Goal: Task Accomplishment & Management: Use online tool/utility

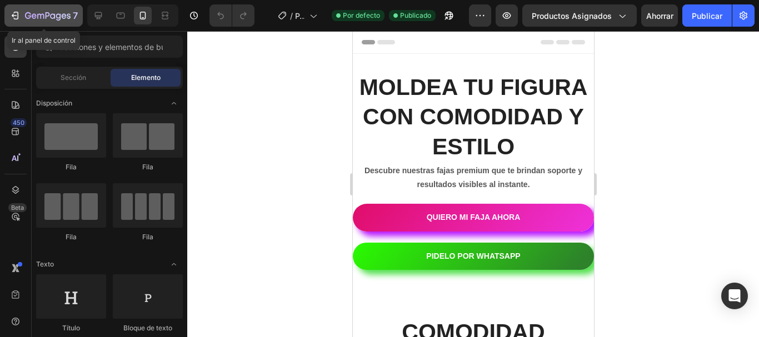
click at [13, 16] on icon "button" at bounding box center [14, 15] width 5 height 3
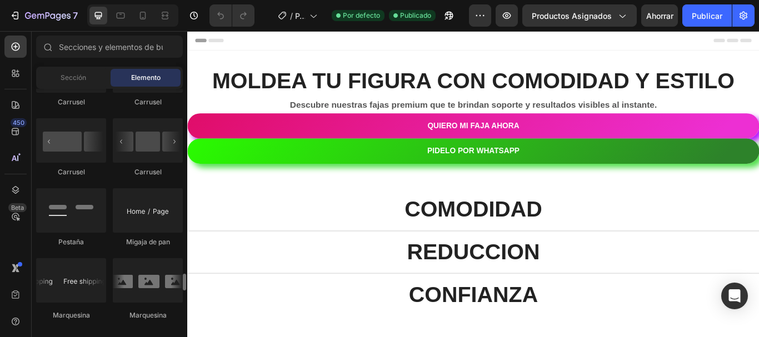
scroll to position [1292, 0]
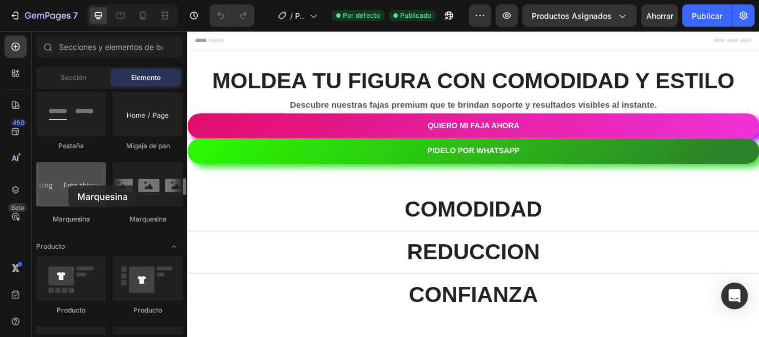
drag, startPoint x: 77, startPoint y: 178, endPoint x: 68, endPoint y: 186, distance: 11.5
click at [68, 186] on div at bounding box center [71, 184] width 70 height 44
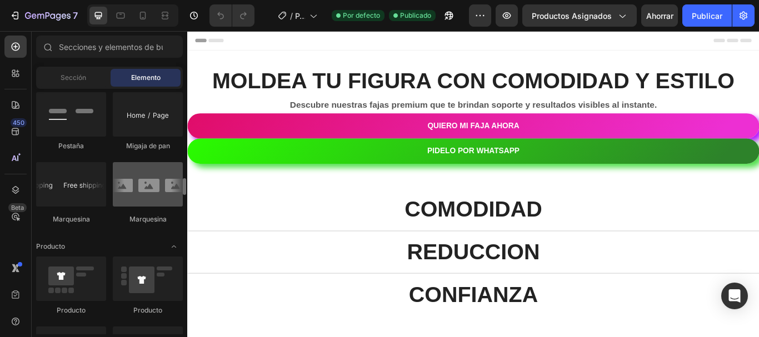
click at [136, 179] on div at bounding box center [148, 184] width 70 height 44
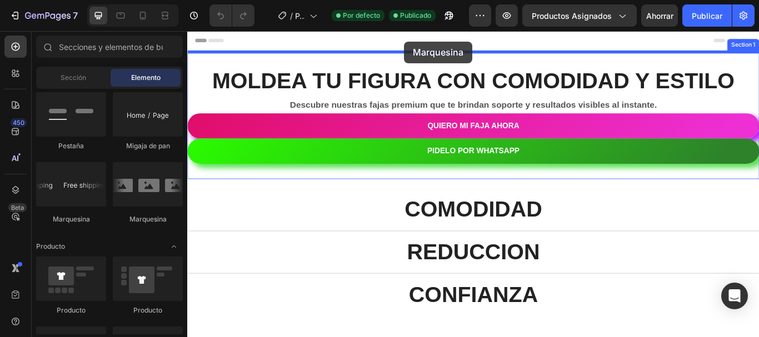
drag, startPoint x: 403, startPoint y: 77, endPoint x: 440, endPoint y: 43, distance: 50.0
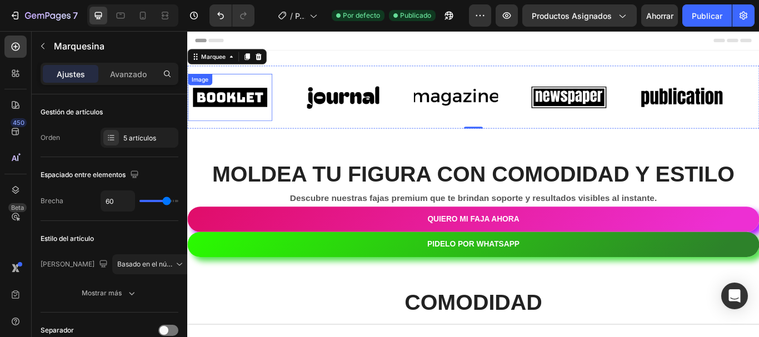
click at [278, 100] on img at bounding box center [237, 109] width 98 height 42
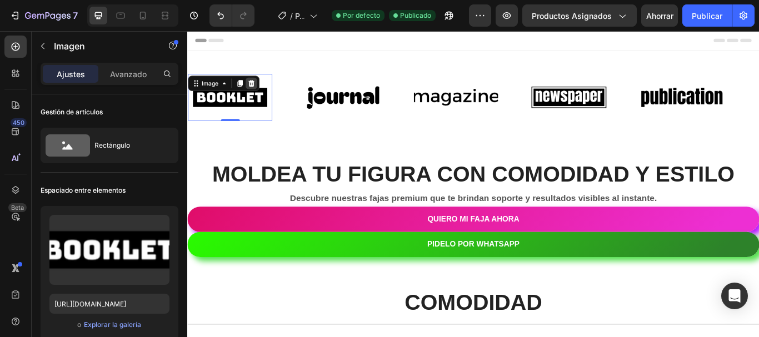
click at [260, 94] on icon at bounding box center [261, 92] width 7 height 8
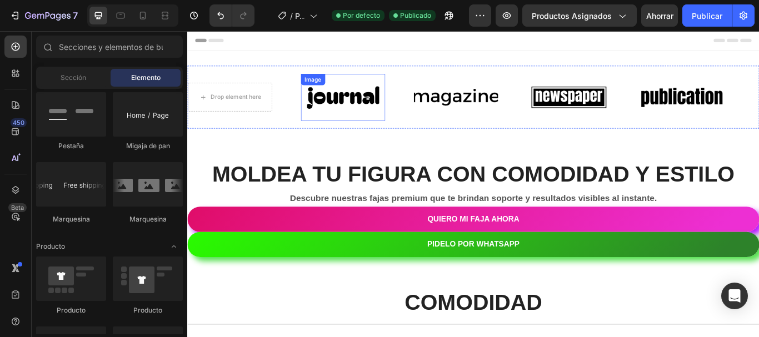
click at [348, 100] on div "Image" at bounding box center [369, 108] width 98 height 55
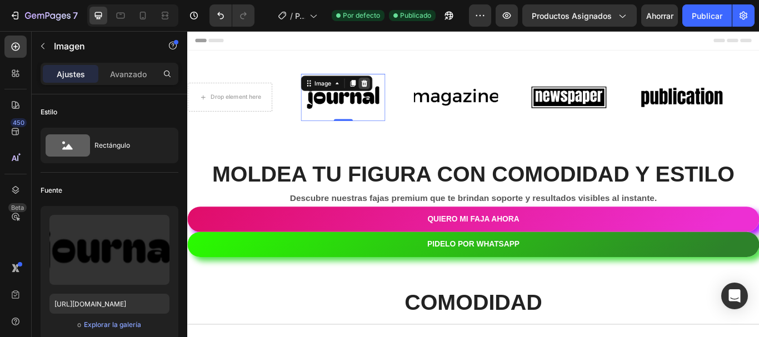
click at [395, 93] on icon at bounding box center [393, 92] width 9 height 9
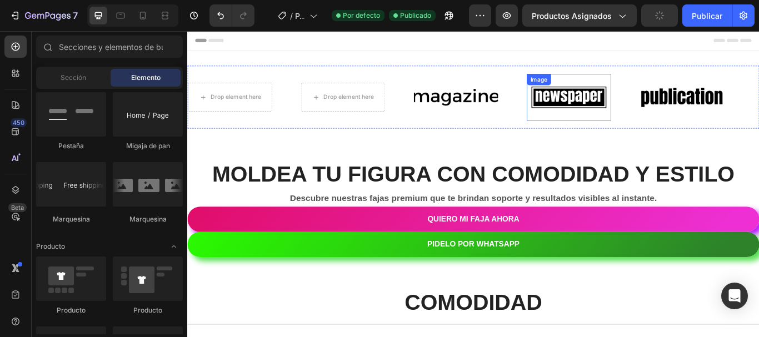
click at [614, 106] on img at bounding box center [632, 109] width 98 height 42
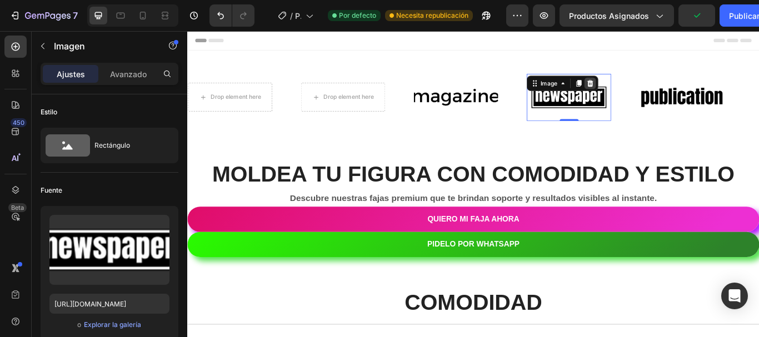
click at [659, 94] on icon at bounding box center [657, 92] width 7 height 8
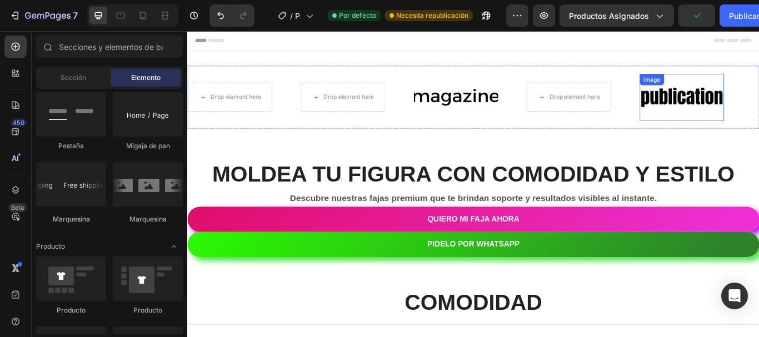
click at [735, 102] on img at bounding box center [764, 109] width 98 height 42
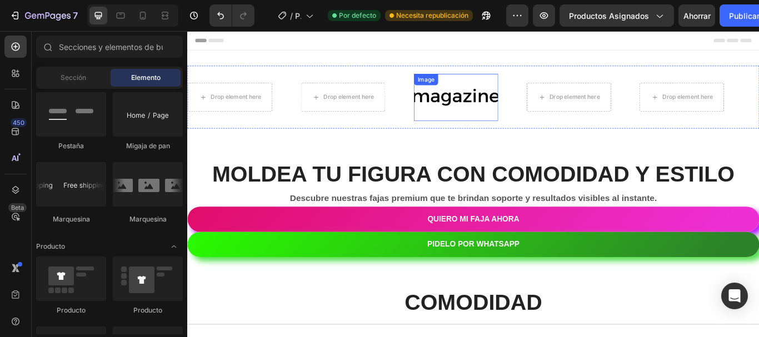
click at [513, 101] on img at bounding box center [500, 109] width 98 height 42
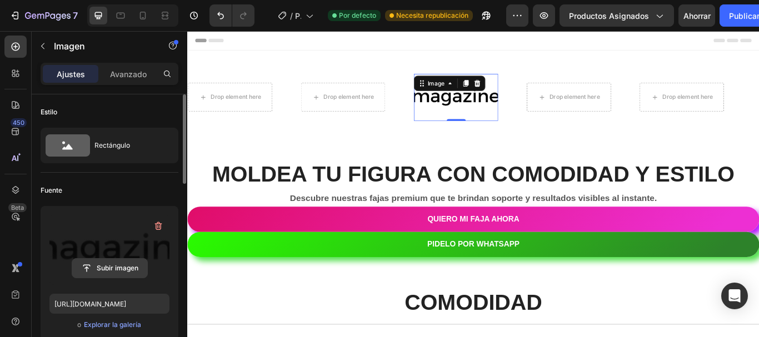
click at [117, 265] on input "file" at bounding box center [109, 268] width 75 height 19
click at [121, 275] on input "file" at bounding box center [109, 268] width 75 height 19
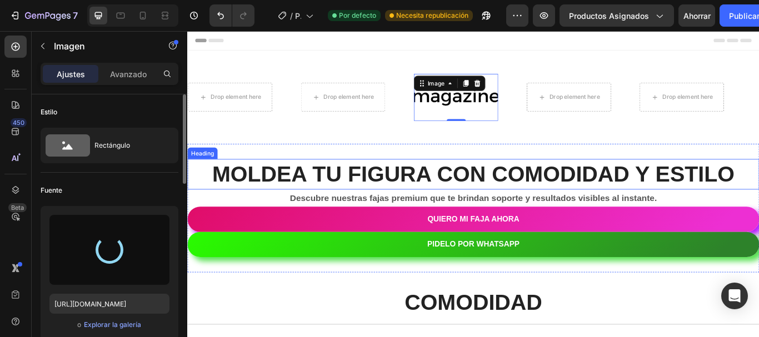
type input "[URL][DOMAIN_NAME]"
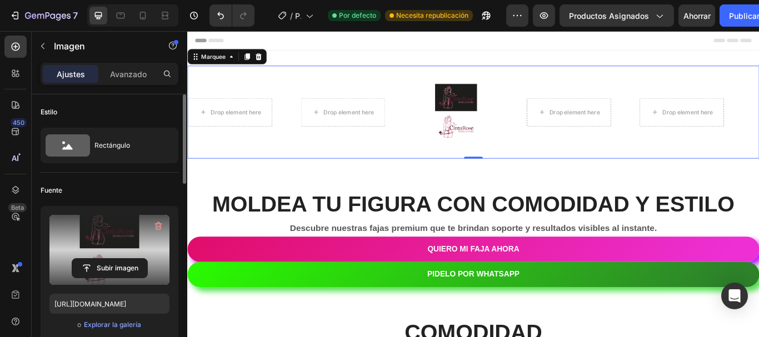
click at [385, 81] on div "Drop element here Drop element here Image Drop element here Drop element here" at bounding box center [517, 126] width 659 height 90
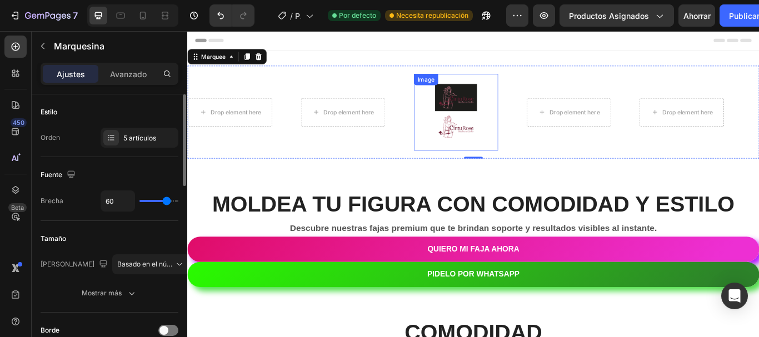
click at [498, 127] on img at bounding box center [500, 126] width 98 height 76
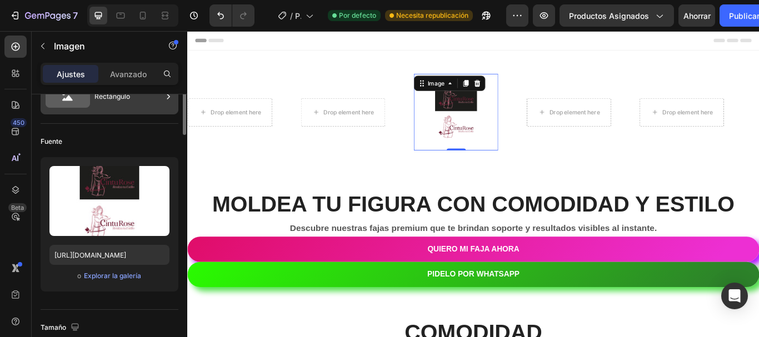
scroll to position [0, 0]
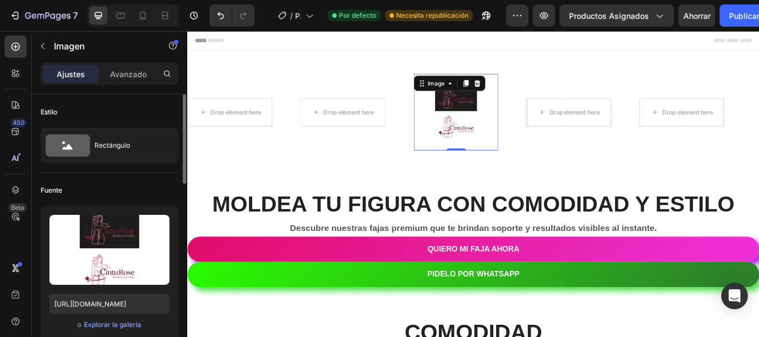
click at [109, 167] on div "Estilo Rectángulo" at bounding box center [110, 134] width 138 height 78
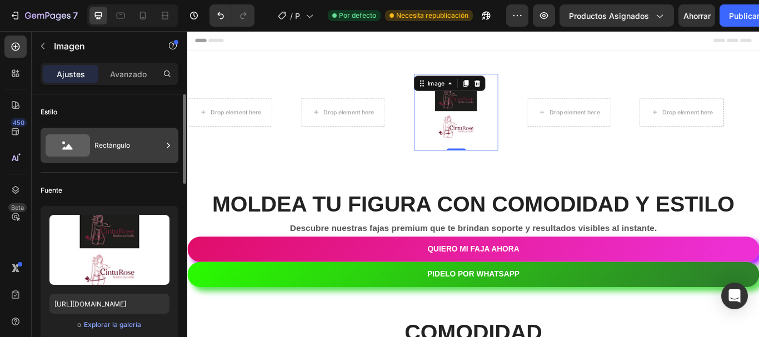
click at [102, 156] on div "Rectángulo" at bounding box center [129, 146] width 68 height 26
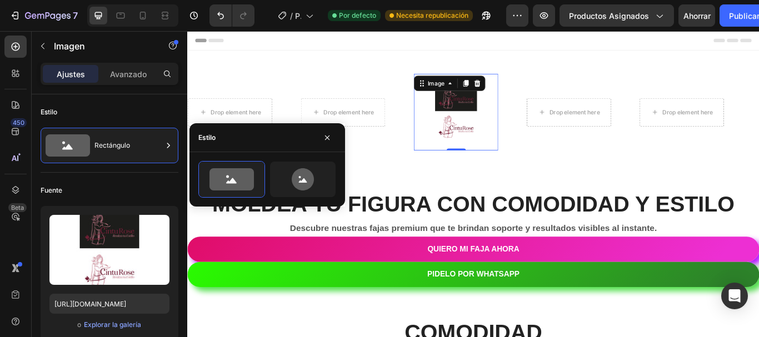
click at [141, 185] on div "Fuente" at bounding box center [110, 191] width 138 height 18
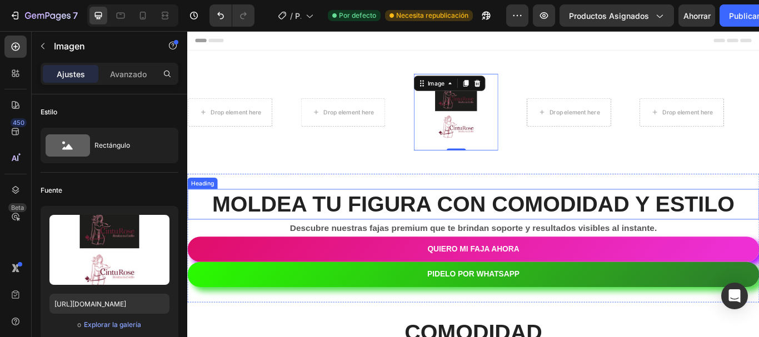
scroll to position [19, 0]
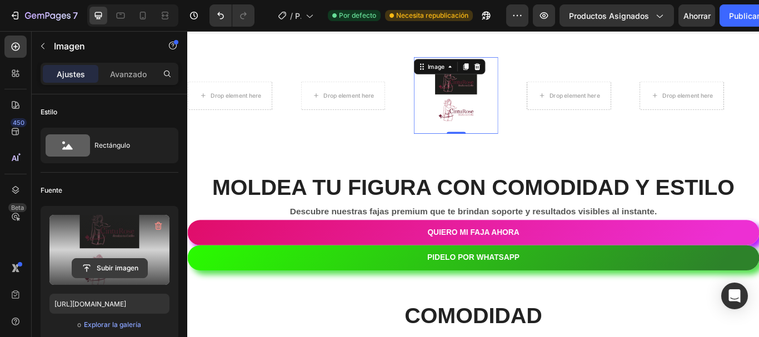
click at [123, 263] on input "file" at bounding box center [109, 268] width 75 height 19
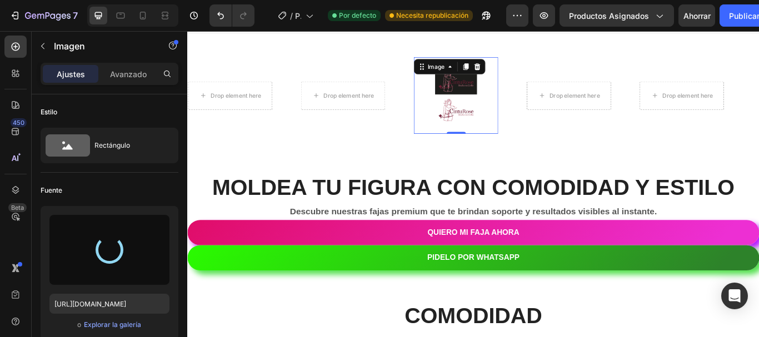
type input "[URL][DOMAIN_NAME]"
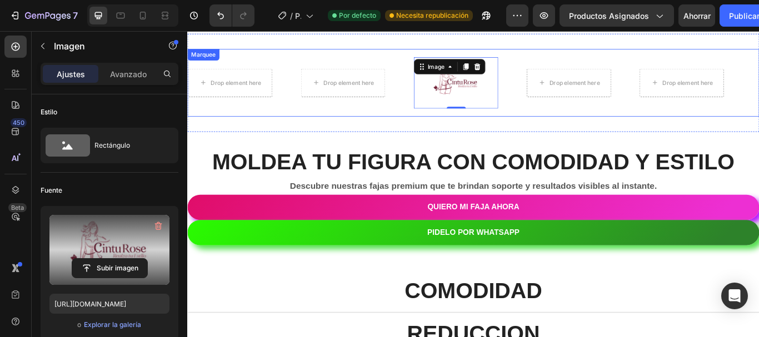
click at [662, 126] on div "Drop element here Drop element here Image 0 Drop element here Drop element here…" at bounding box center [520, 91] width 667 height 79
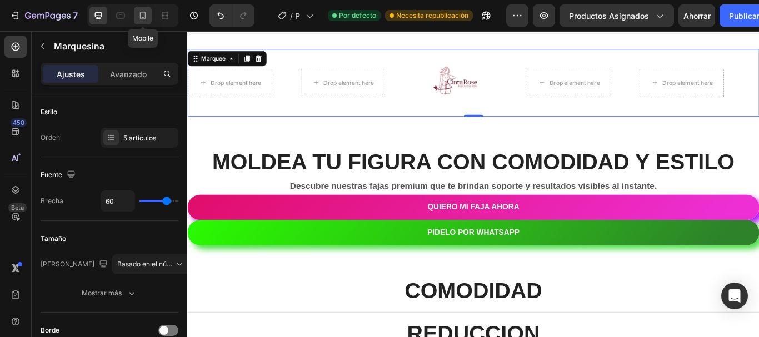
click at [140, 18] on icon at bounding box center [143, 16] width 6 height 8
type input "20"
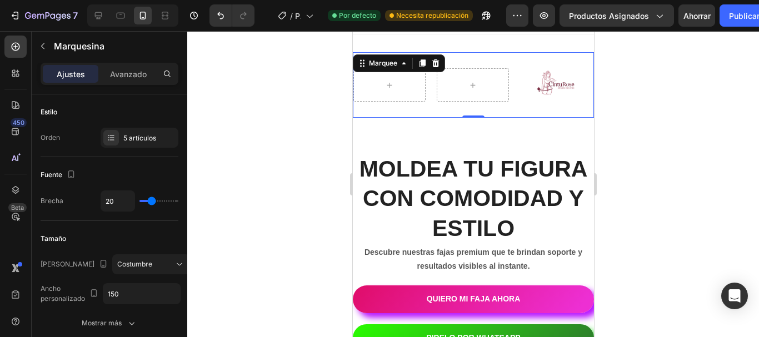
scroll to position [2, 0]
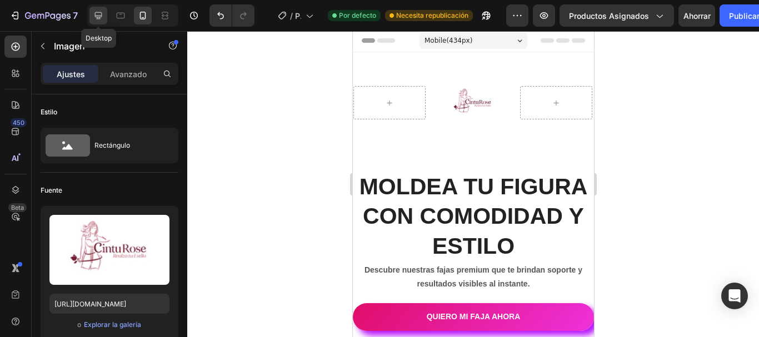
click at [98, 16] on icon at bounding box center [98, 15] width 11 height 11
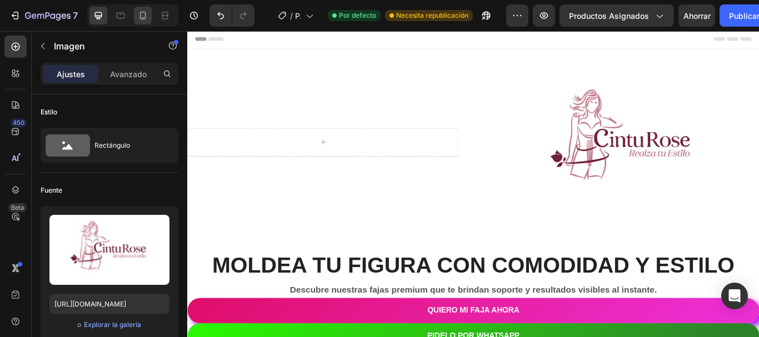
scroll to position [11, 0]
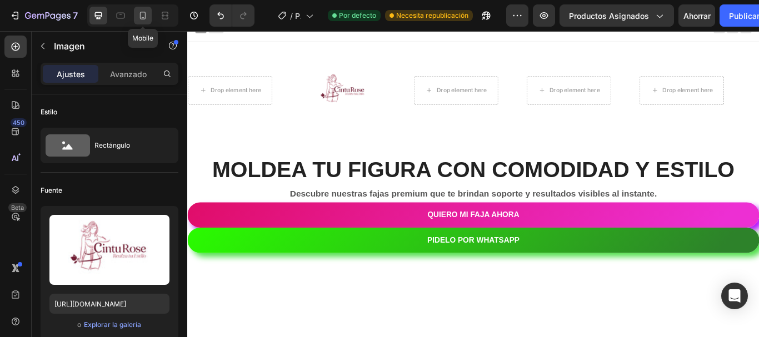
click at [143, 17] on icon at bounding box center [143, 17] width 3 height 1
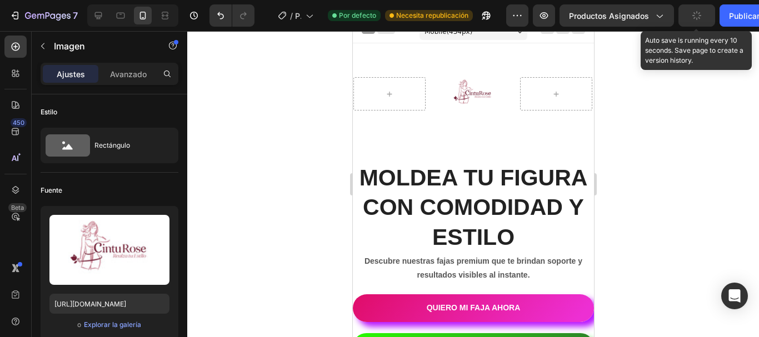
click at [701, 22] on button "button" at bounding box center [697, 15] width 37 height 22
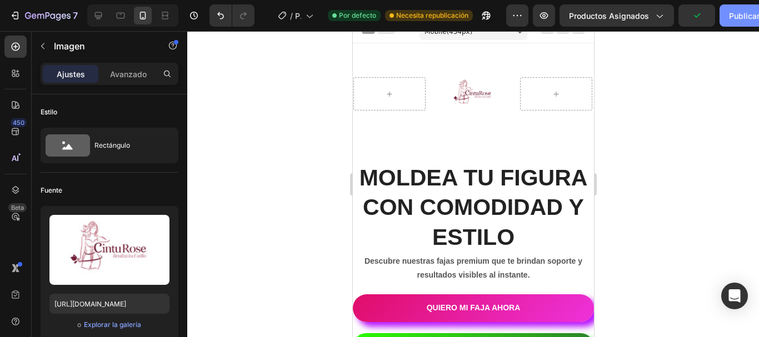
click at [743, 21] on font "Publicar" at bounding box center [744, 16] width 31 height 12
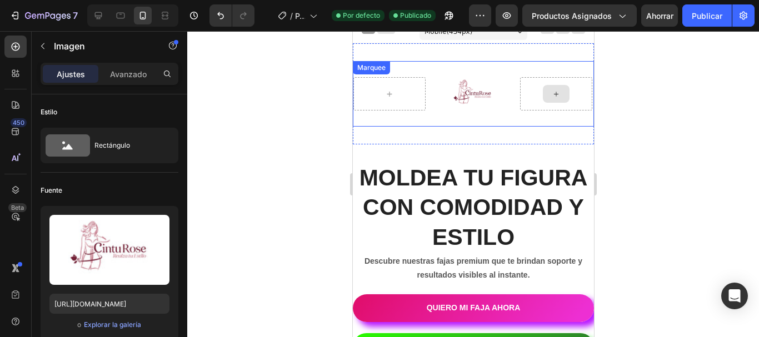
click at [484, 94] on img at bounding box center [472, 94] width 72 height 34
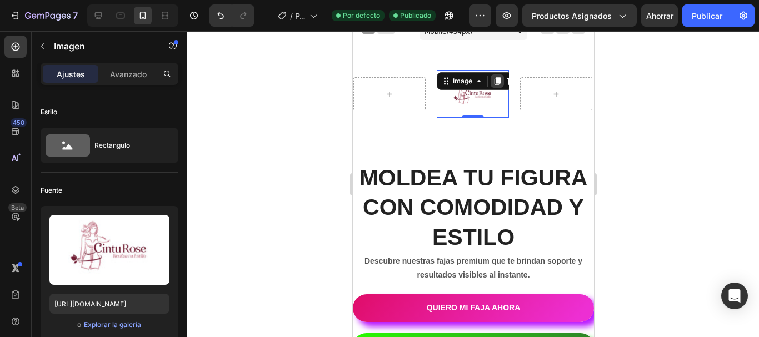
click at [497, 81] on icon at bounding box center [497, 81] width 6 height 8
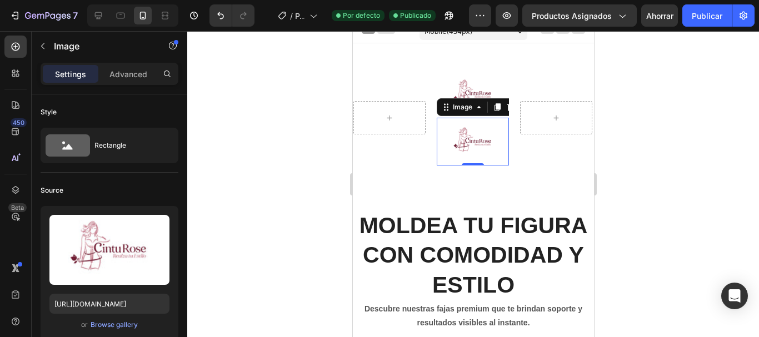
click at [554, 112] on div at bounding box center [556, 118] width 27 height 18
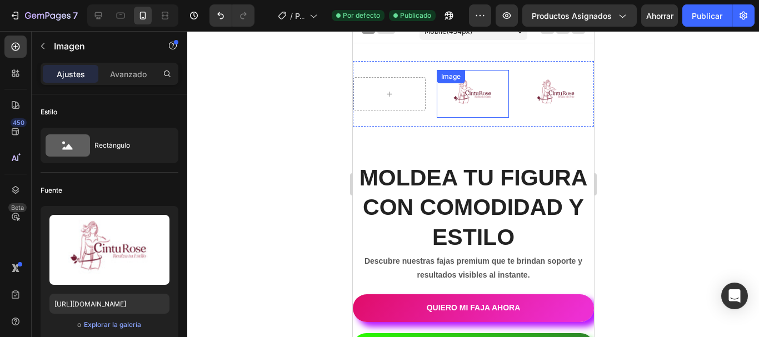
click at [455, 95] on img at bounding box center [472, 94] width 72 height 34
click at [495, 84] on icon at bounding box center [497, 81] width 6 height 8
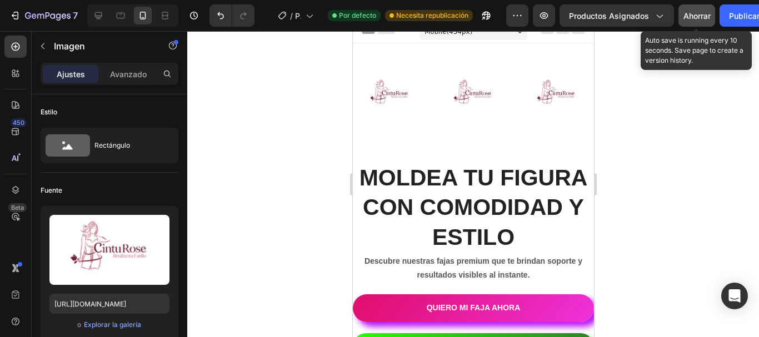
click at [693, 16] on font "Ahorrar" at bounding box center [697, 15] width 27 height 9
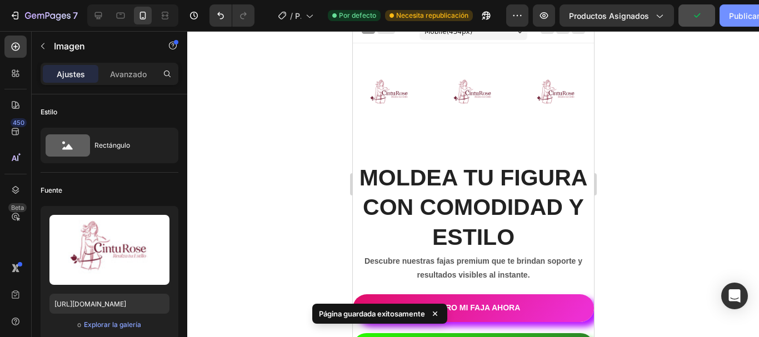
click at [729, 16] on font "Publicar" at bounding box center [744, 15] width 31 height 9
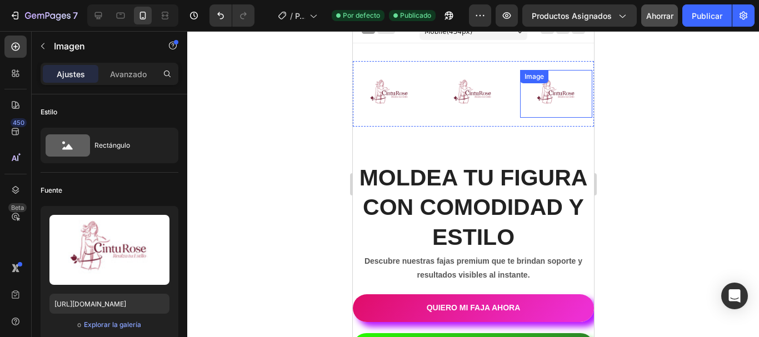
click at [531, 95] on img at bounding box center [556, 94] width 72 height 34
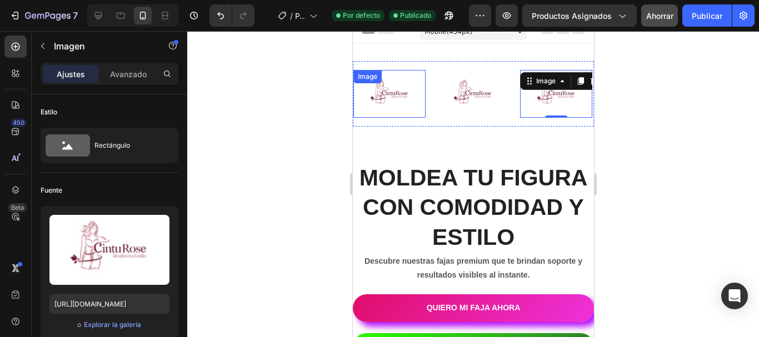
click at [409, 96] on img at bounding box center [389, 94] width 72 height 34
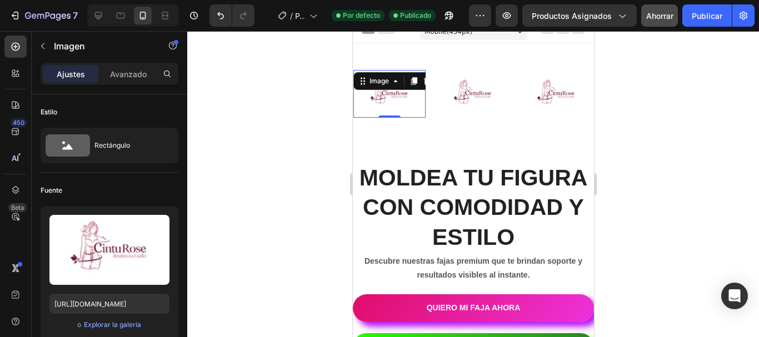
click at [86, 74] on div "Ajustes" at bounding box center [71, 74] width 56 height 18
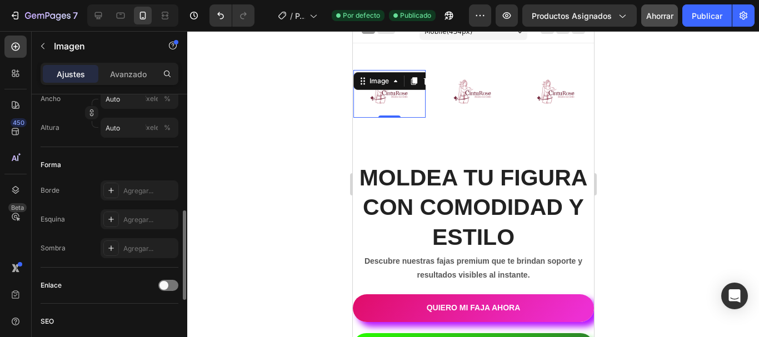
scroll to position [339, 0]
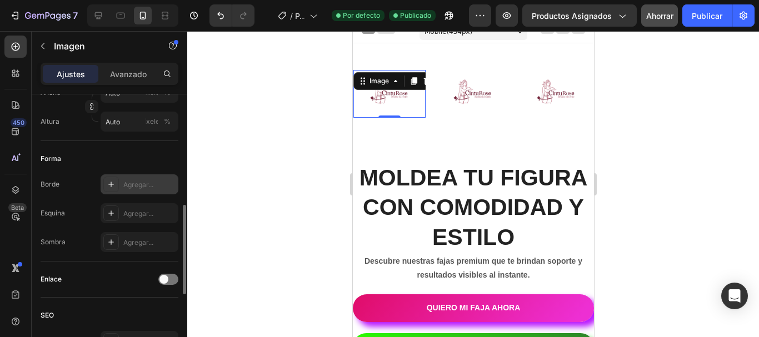
click at [123, 191] on div "Agregar..." at bounding box center [140, 185] width 78 height 20
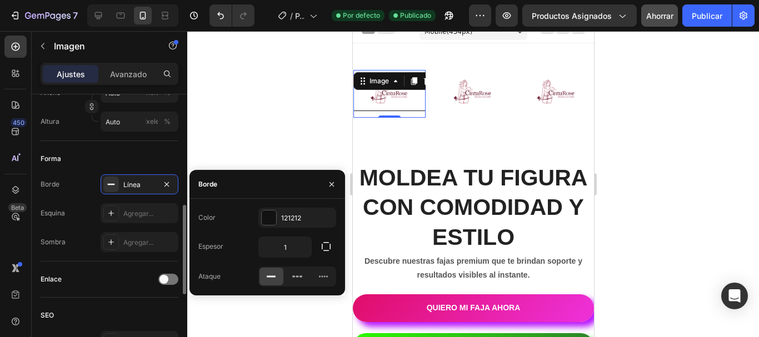
click at [67, 215] on div "Esquina Agregar..." at bounding box center [110, 213] width 138 height 20
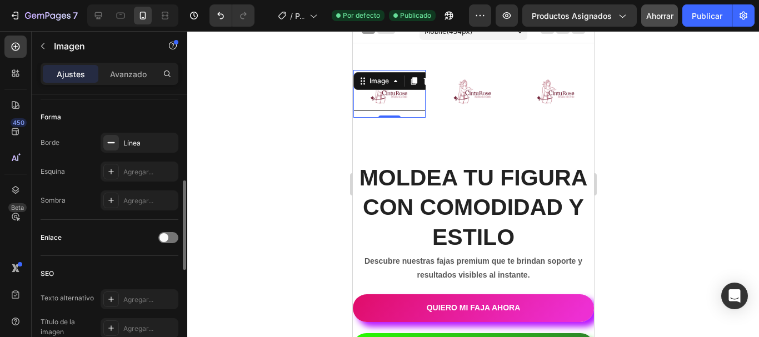
scroll to position [351, 0]
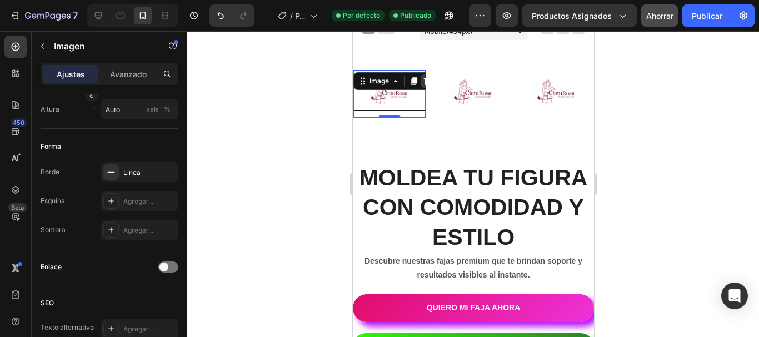
click at [422, 82] on icon at bounding box center [426, 81] width 9 height 9
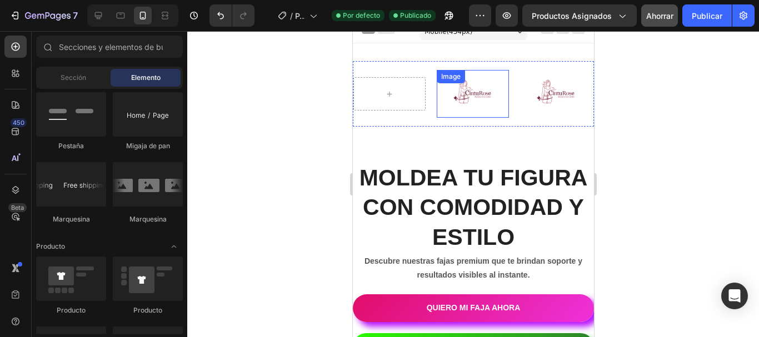
click at [475, 98] on img at bounding box center [472, 94] width 72 height 34
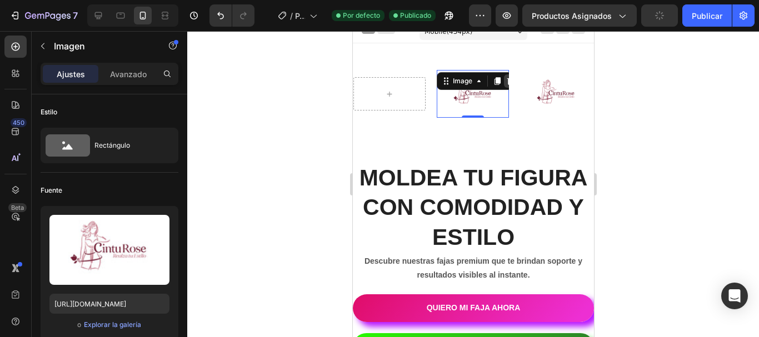
click at [504, 80] on div at bounding box center [510, 80] width 13 height 13
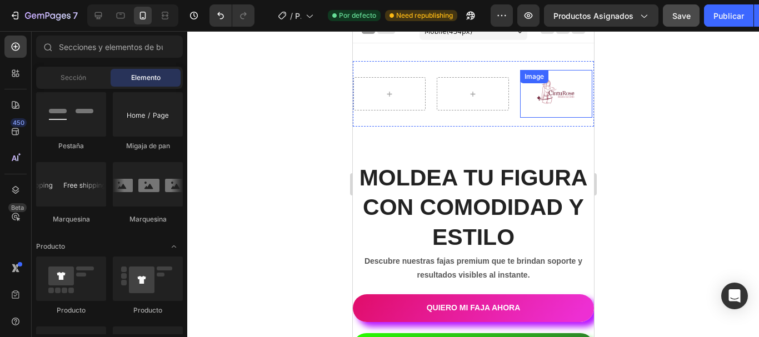
click at [540, 94] on img at bounding box center [556, 94] width 72 height 34
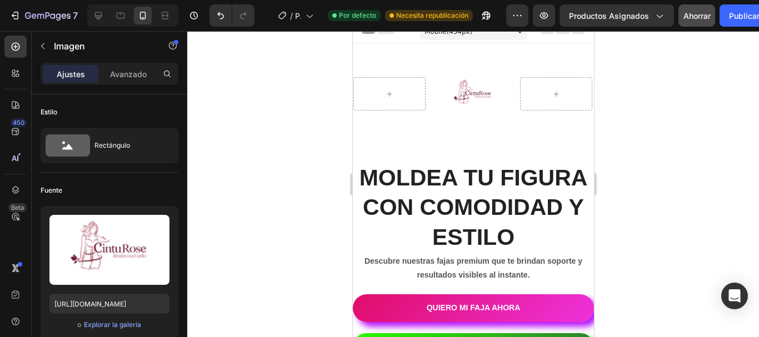
click at [464, 87] on div "Image 0" at bounding box center [472, 94] width 72 height 48
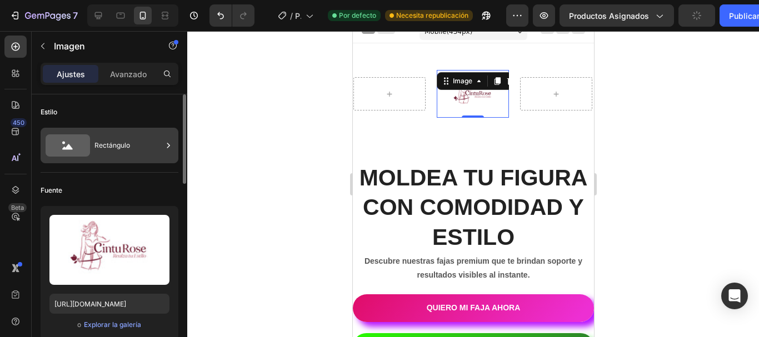
click at [100, 149] on font "Rectángulo" at bounding box center [113, 145] width 36 height 8
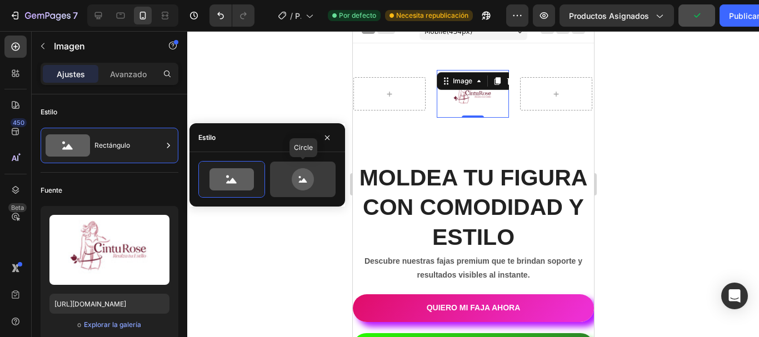
click at [299, 180] on icon at bounding box center [303, 179] width 22 height 22
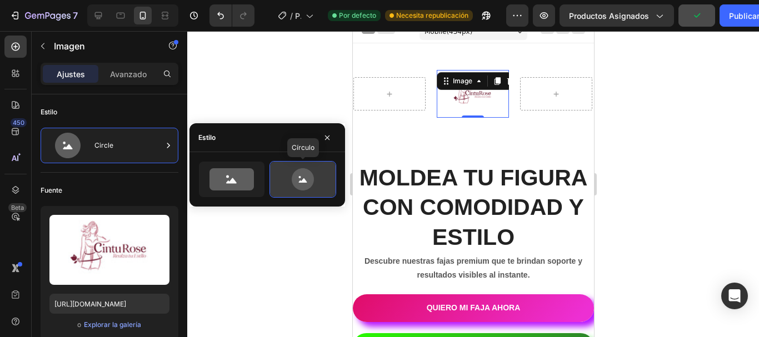
type input "80"
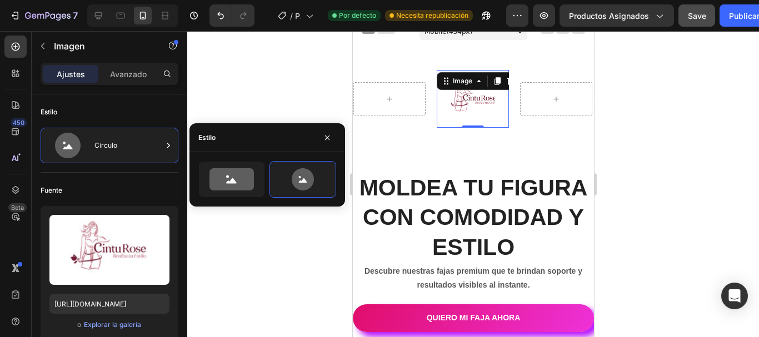
click at [217, 72] on div at bounding box center [473, 184] width 572 height 306
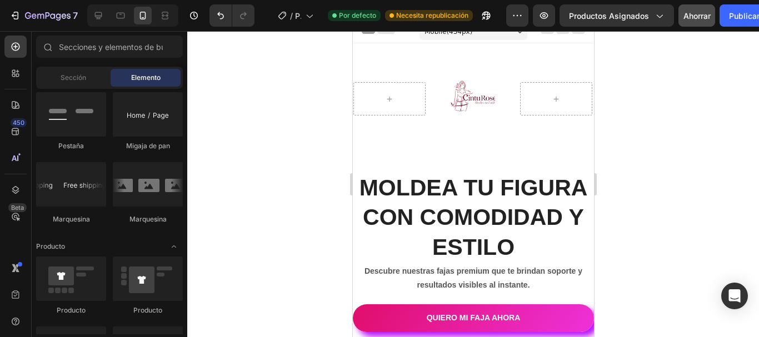
click at [217, 72] on div at bounding box center [473, 184] width 572 height 306
click at [477, 97] on img at bounding box center [472, 99] width 44 height 44
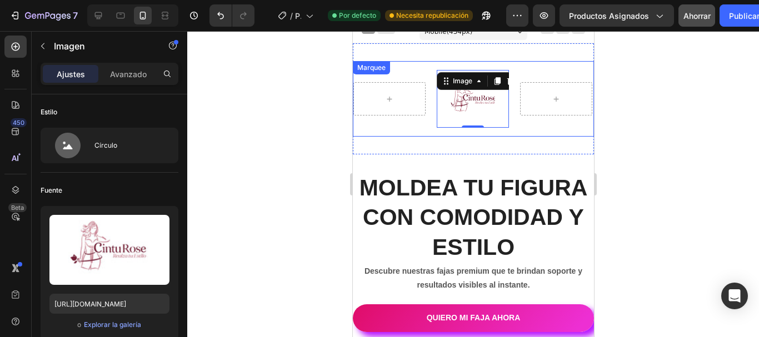
click at [408, 73] on div "Image 0" at bounding box center [561, 99] width 417 height 58
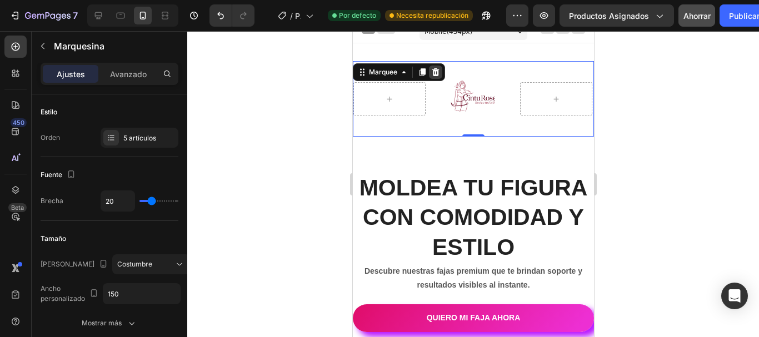
click at [441, 76] on div at bounding box center [435, 72] width 13 height 13
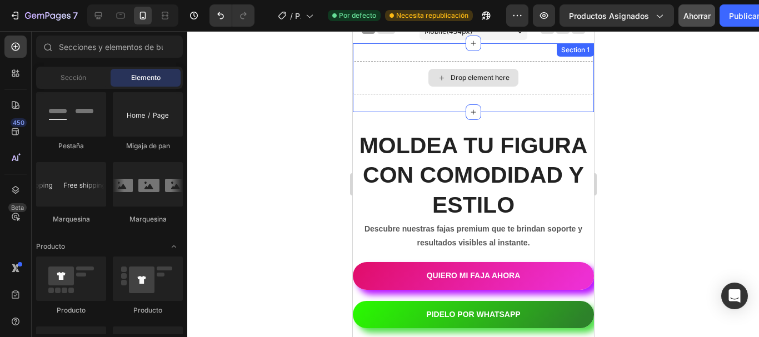
click at [429, 77] on div "Drop element here" at bounding box center [473, 78] width 90 height 18
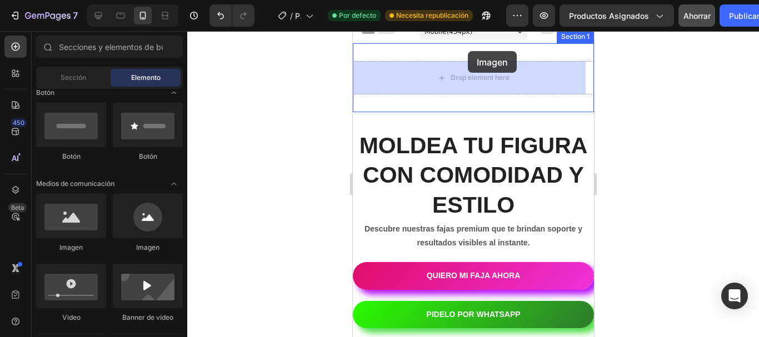
scroll to position [0, 0]
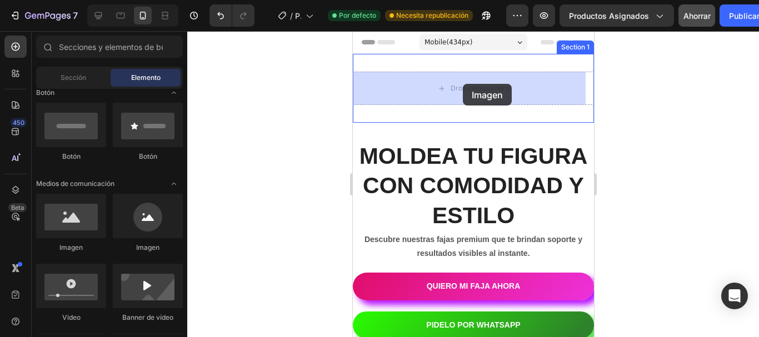
drag, startPoint x: 488, startPoint y: 250, endPoint x: 462, endPoint y: 86, distance: 166.1
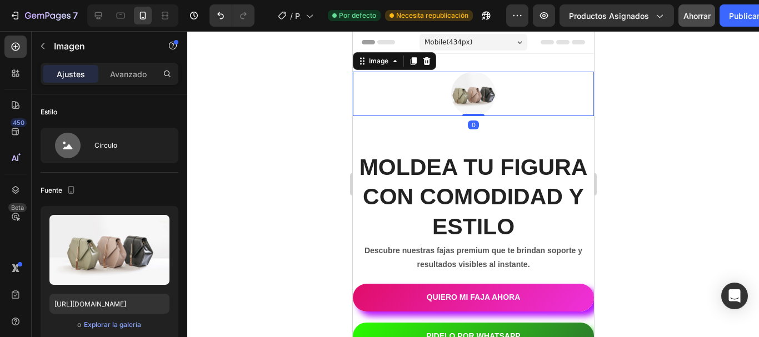
click at [462, 89] on img at bounding box center [473, 94] width 44 height 44
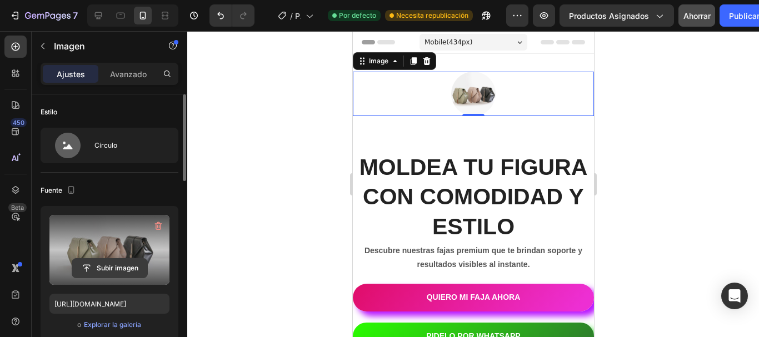
click at [102, 262] on input "file" at bounding box center [109, 268] width 75 height 19
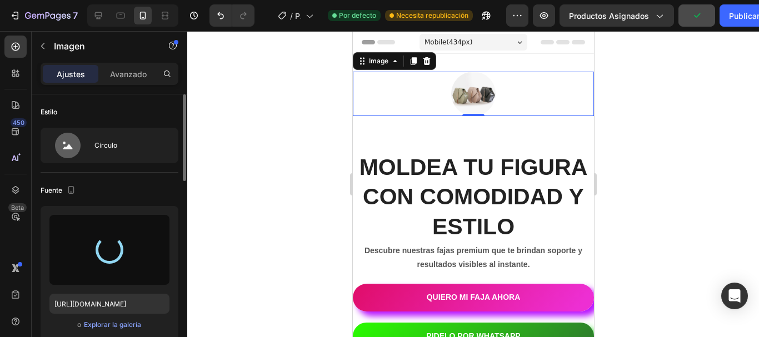
type input "[URL][DOMAIN_NAME]"
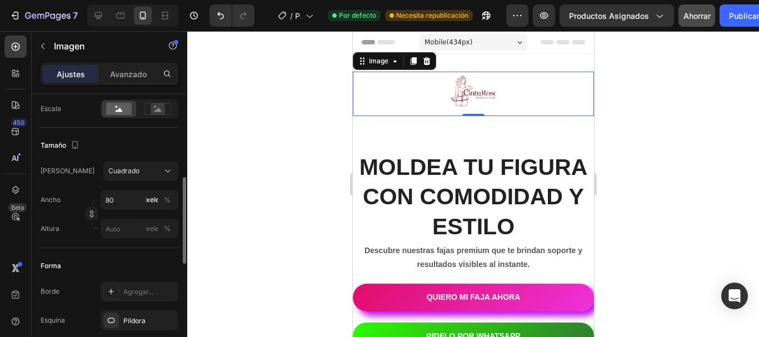
scroll to position [260, 0]
click at [137, 197] on input "80" at bounding box center [140, 200] width 78 height 20
type input "1"
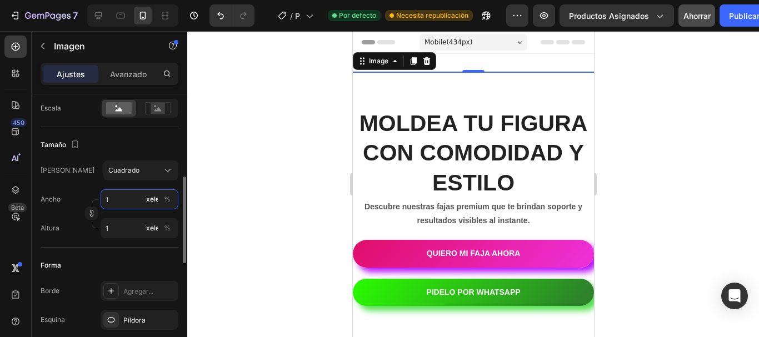
type input "10"
type input "100"
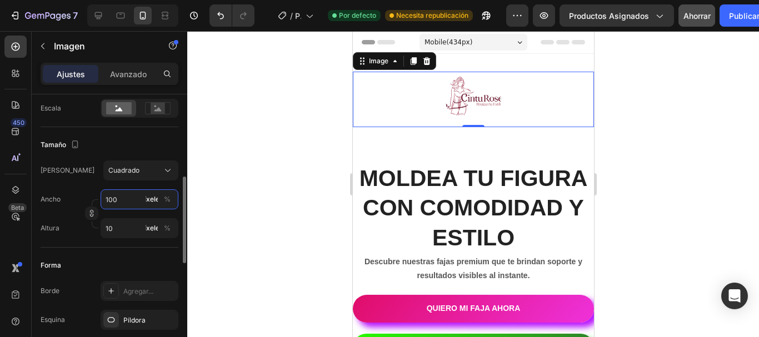
type input "100"
click at [671, 163] on div at bounding box center [473, 184] width 572 height 306
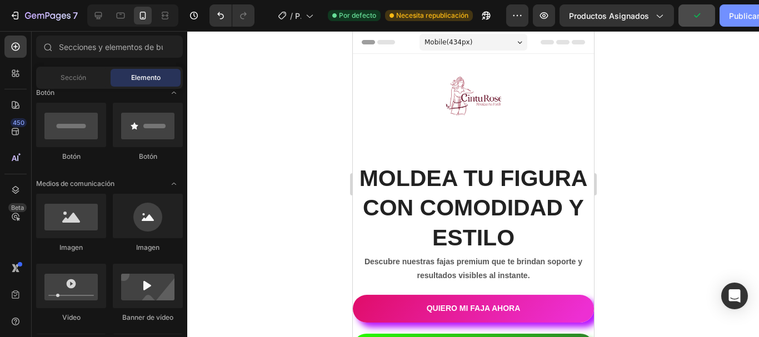
click at [752, 23] on button "Publicar" at bounding box center [744, 15] width 49 height 22
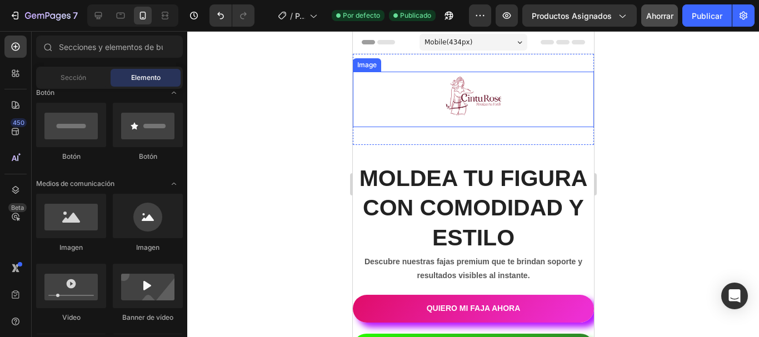
click at [474, 85] on img at bounding box center [473, 100] width 56 height 56
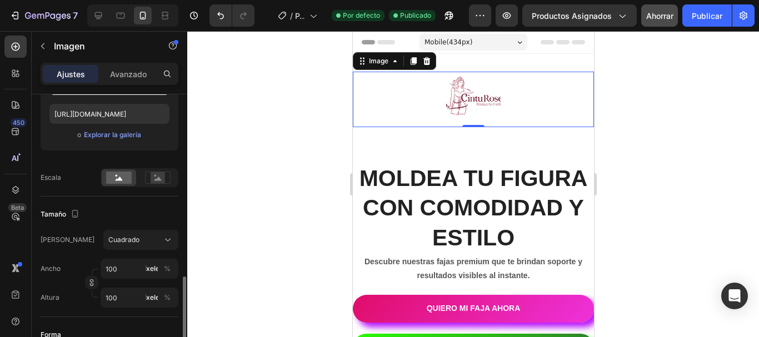
scroll to position [284, 0]
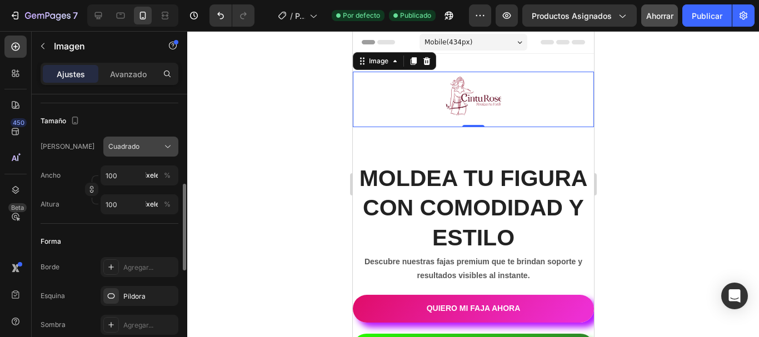
click at [146, 143] on div "Cuadrado" at bounding box center [134, 147] width 52 height 10
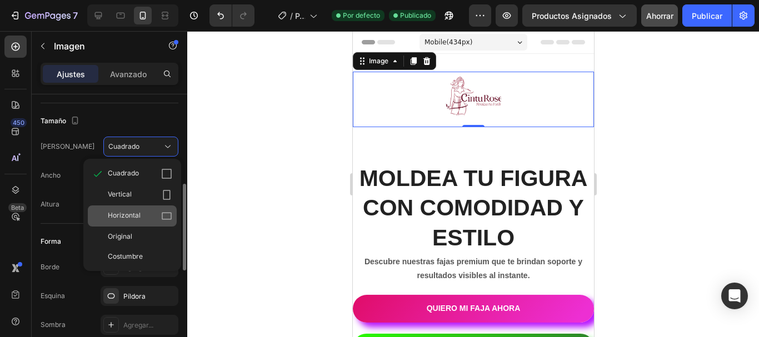
click at [113, 218] on font "Horizontal" at bounding box center [124, 215] width 33 height 8
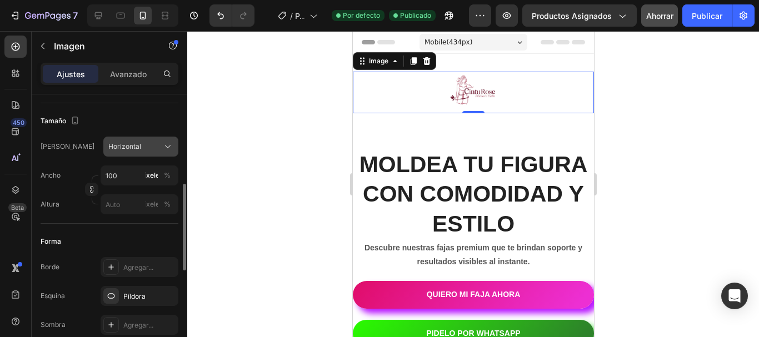
click at [126, 142] on span "Horizontal" at bounding box center [124, 147] width 33 height 10
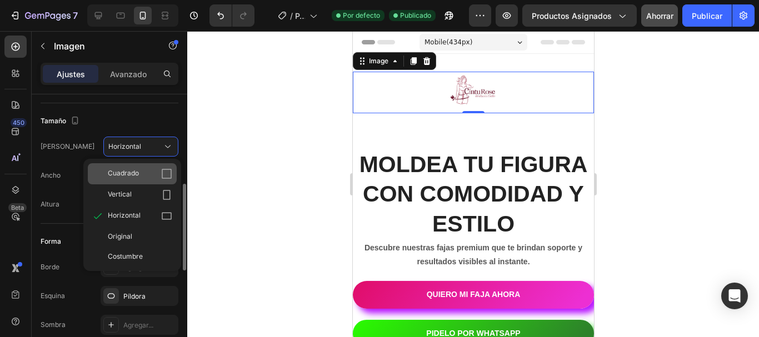
click at [126, 182] on div "Cuadrado" at bounding box center [132, 173] width 89 height 21
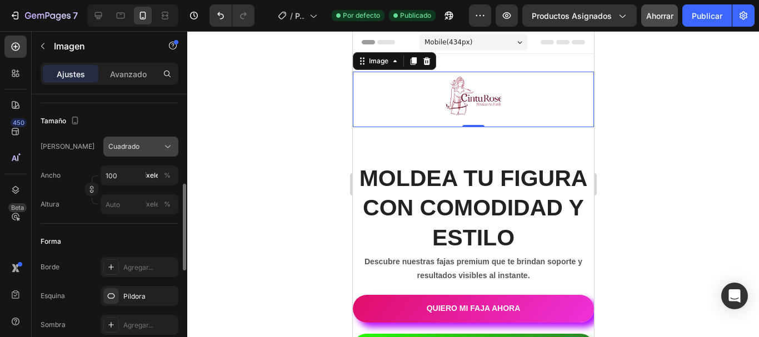
click at [131, 141] on div "Cuadrado" at bounding box center [140, 146] width 65 height 11
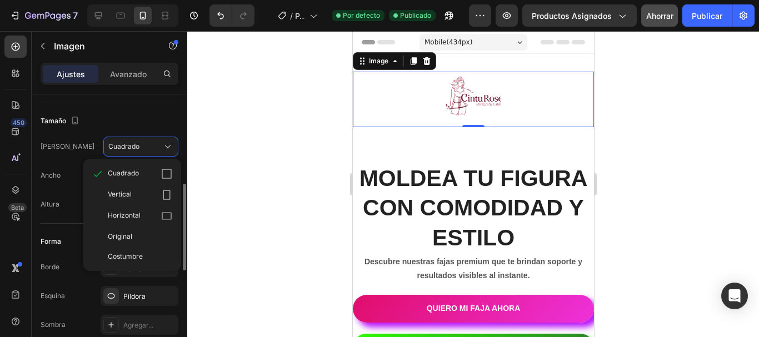
click at [127, 247] on div "Costumbre" at bounding box center [132, 257] width 89 height 20
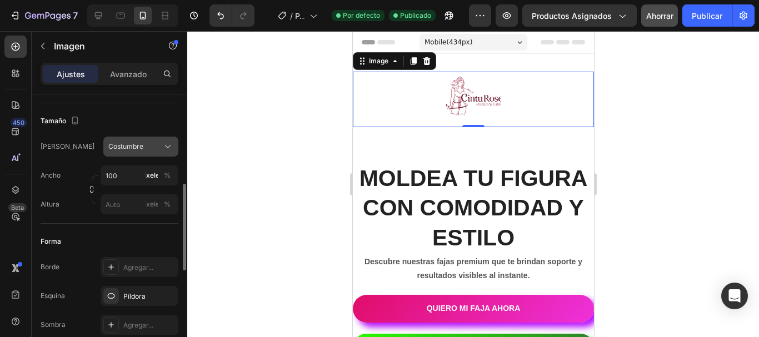
click at [133, 143] on font "Costumbre" at bounding box center [125, 146] width 35 height 8
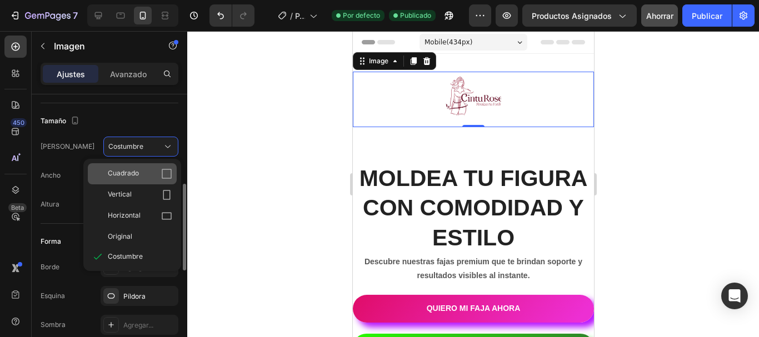
click at [140, 173] on div "Cuadrado" at bounding box center [140, 173] width 64 height 11
